Goal: Information Seeking & Learning: Learn about a topic

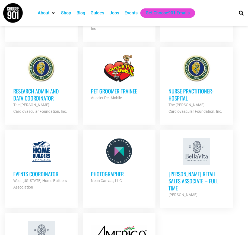
scroll to position [569, 0]
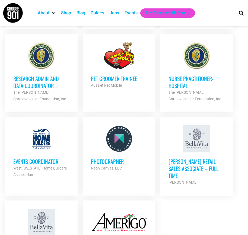
click at [39, 85] on h3 "Research Admin and Data Coordinator" at bounding box center [41, 82] width 56 height 14
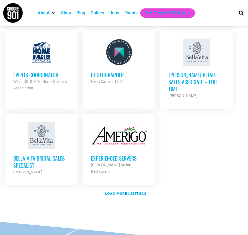
scroll to position [659, 0]
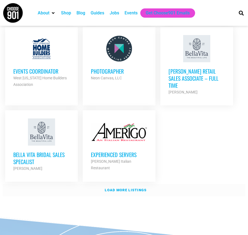
click at [133, 184] on link "Load more listings" at bounding box center [124, 190] width 243 height 12
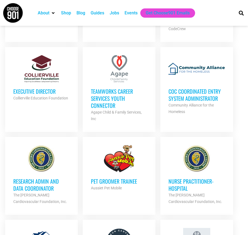
scroll to position [0, 0]
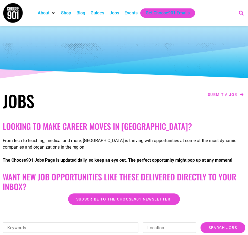
click at [242, 11] on icon "Search" at bounding box center [241, 12] width 9 height 9
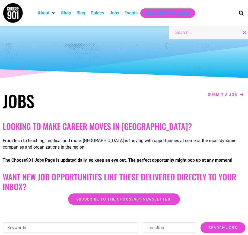
click at [189, 35] on input "Search" at bounding box center [207, 32] width 64 height 7
type input "remote"
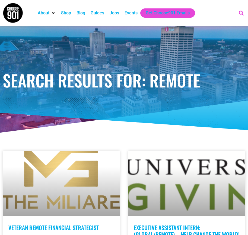
click at [243, 12] on icon "Search" at bounding box center [241, 12] width 9 height 9
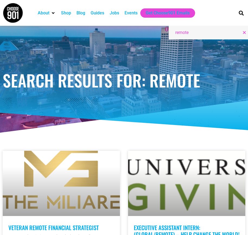
drag, startPoint x: 194, startPoint y: 33, endPoint x: 164, endPoint y: 31, distance: 29.9
click at [212, 30] on input "remote" at bounding box center [207, 32] width 64 height 7
type input "remote data"
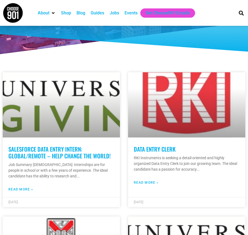
scroll to position [121, 0]
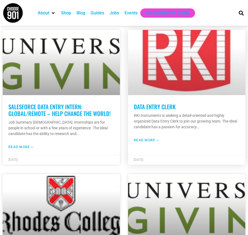
click at [144, 138] on link "Read More »" at bounding box center [146, 140] width 25 height 5
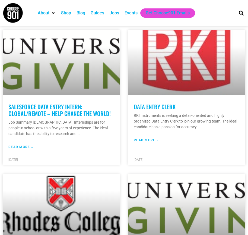
click at [30, 11] on div at bounding box center [16, 13] width 32 height 26
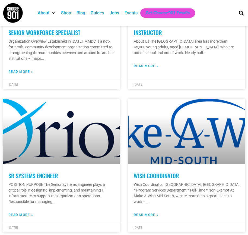
scroll to position [1802, 0]
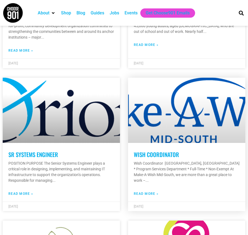
click at [139, 191] on link "Read More »" at bounding box center [146, 193] width 25 height 5
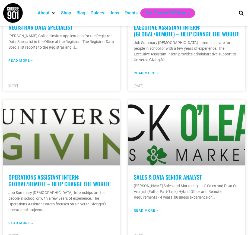
scroll to position [0, 0]
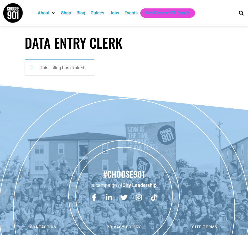
scroll to position [21, 0]
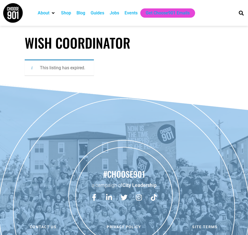
scroll to position [21, 0]
